Goal: Check status: Check status

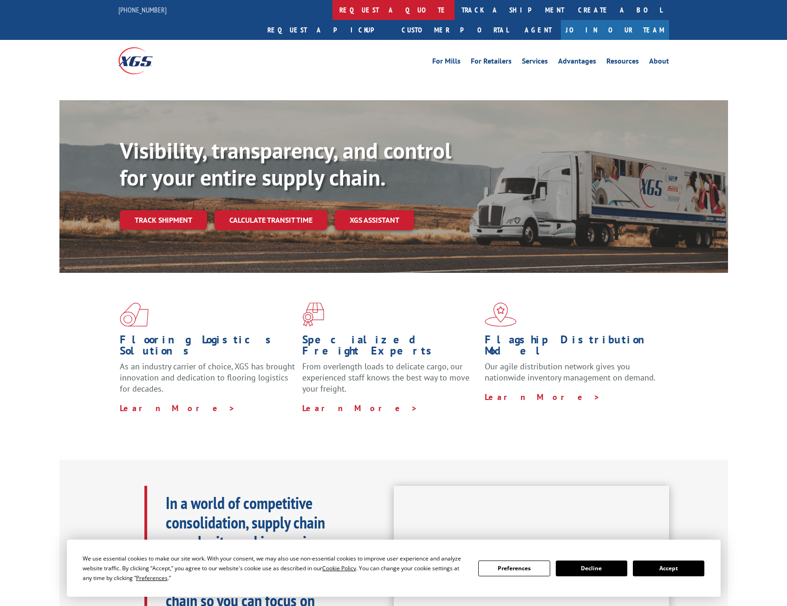
click at [332, 5] on link "request a quote" at bounding box center [393, 10] width 122 height 20
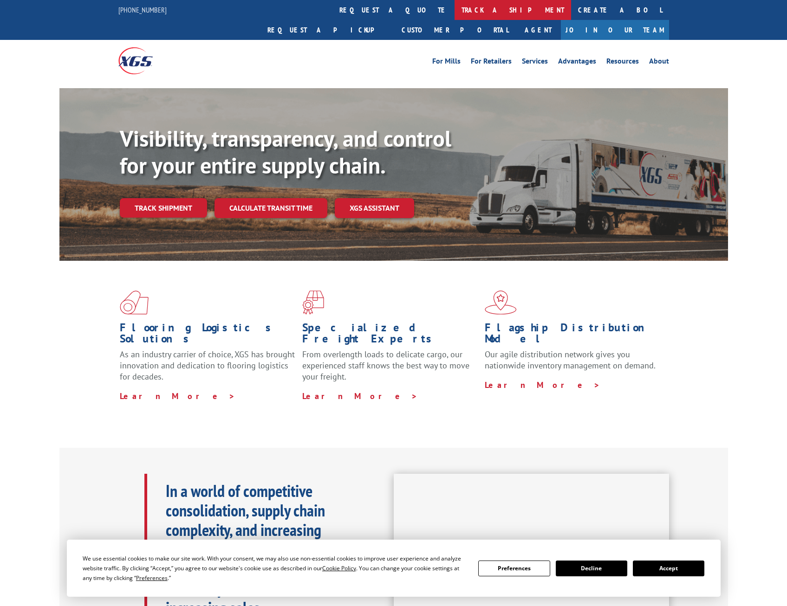
click at [454, 15] on link "track a shipment" at bounding box center [512, 10] width 116 height 20
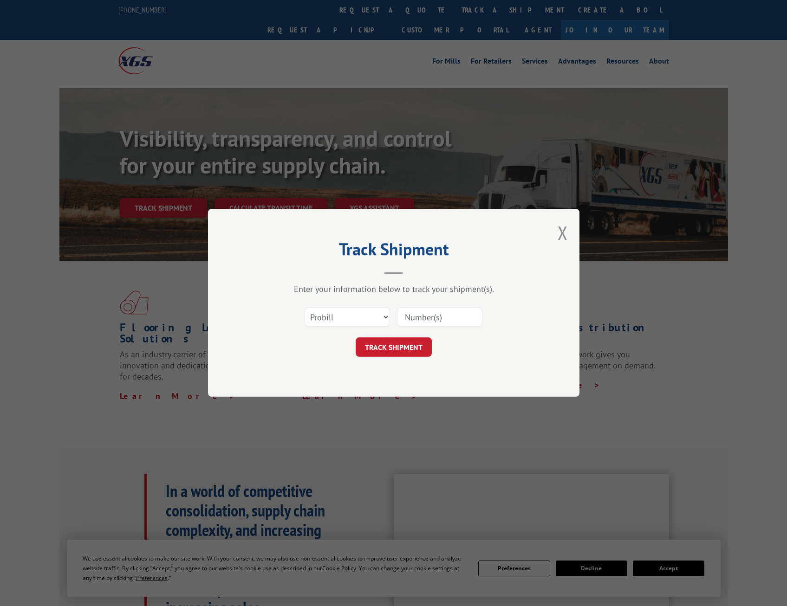
click at [432, 312] on input at bounding box center [439, 317] width 85 height 19
paste input "16059256"
type input "16059256"
click at [370, 345] on button "TRACK SHIPMENT" at bounding box center [393, 347] width 76 height 19
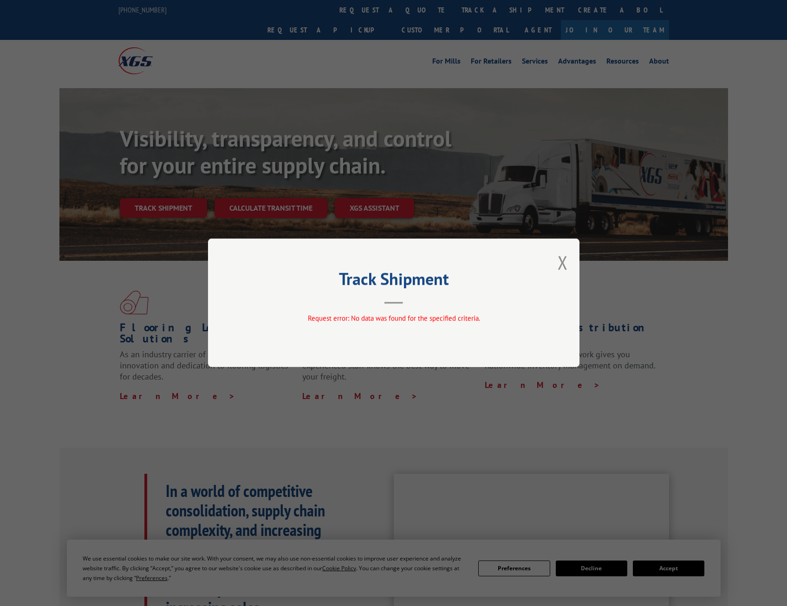
click at [568, 260] on div "Track Shipment Request error: No data was found for the specified criteria." at bounding box center [393, 303] width 371 height 129
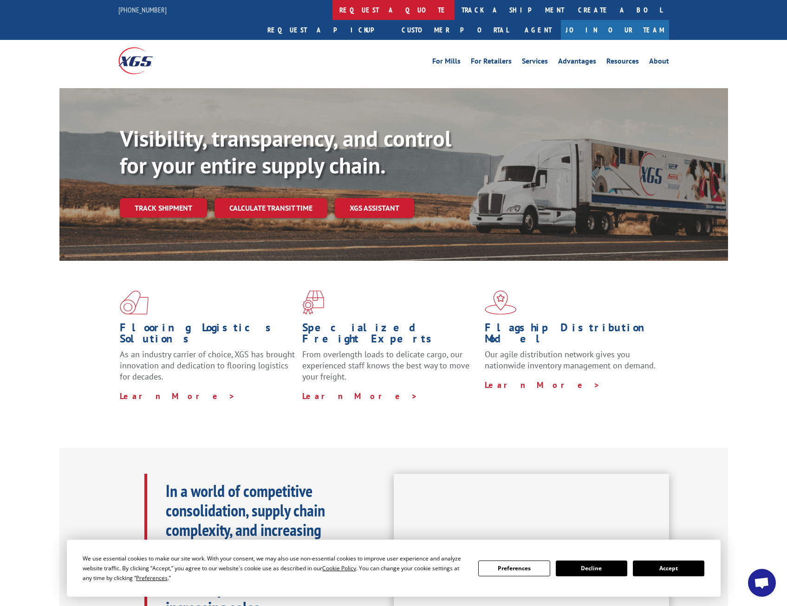
click at [332, 8] on link "request a quote" at bounding box center [393, 10] width 122 height 20
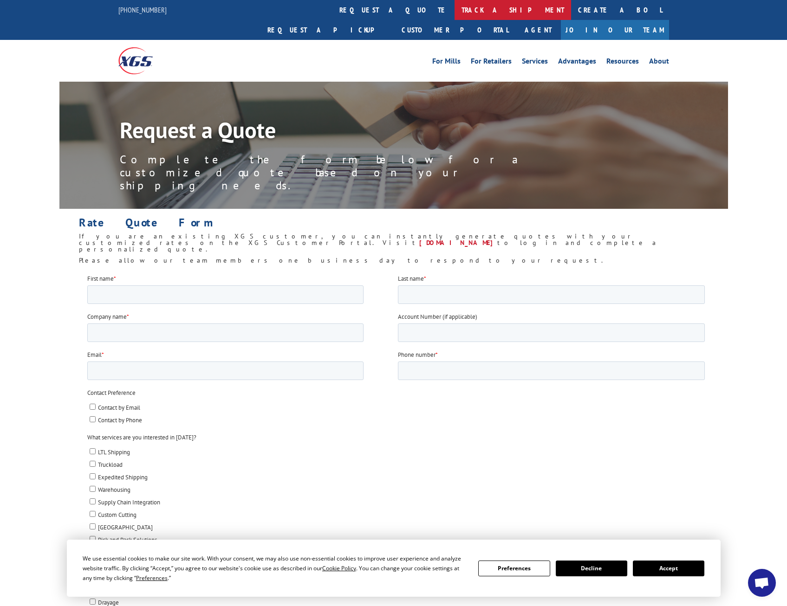
click at [454, 10] on link "track a shipment" at bounding box center [512, 10] width 116 height 20
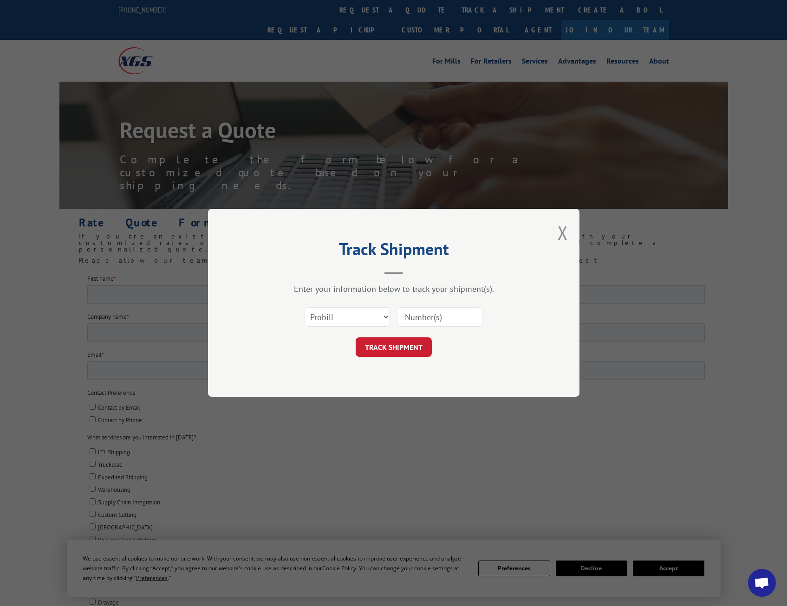
click at [439, 315] on input at bounding box center [439, 317] width 85 height 19
paste input "16059256"
type input "16059256"
click at [414, 341] on button "TRACK SHIPMENT" at bounding box center [393, 347] width 76 height 19
